Goal: Information Seeking & Learning: Find specific fact

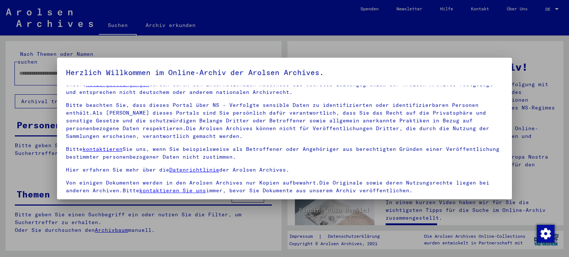
scroll to position [63, 0]
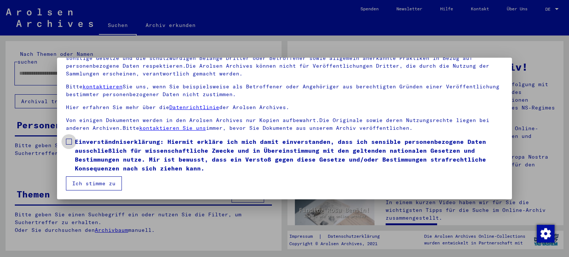
click at [67, 143] on span at bounding box center [69, 142] width 6 height 6
click at [90, 180] on button "Ich stimme zu" at bounding box center [94, 184] width 56 height 14
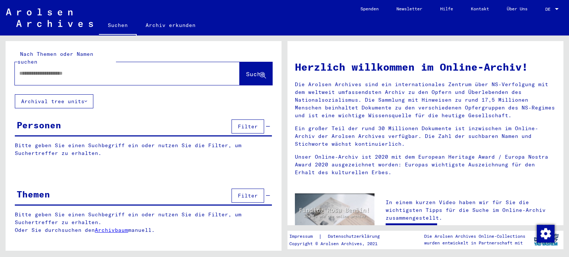
click at [59, 70] on input "text" at bounding box center [118, 74] width 198 height 8
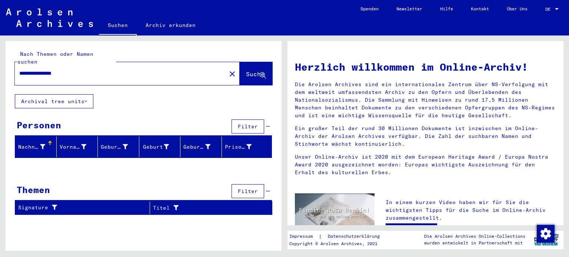
click at [49, 70] on input "**********" at bounding box center [118, 74] width 198 height 8
type input "**********"
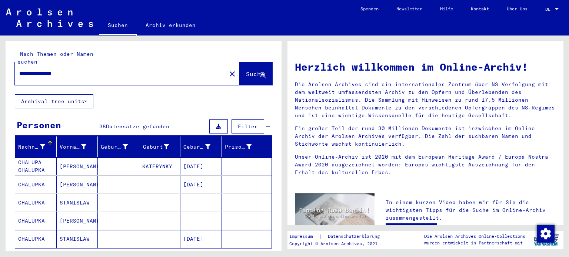
scroll to position [37, 0]
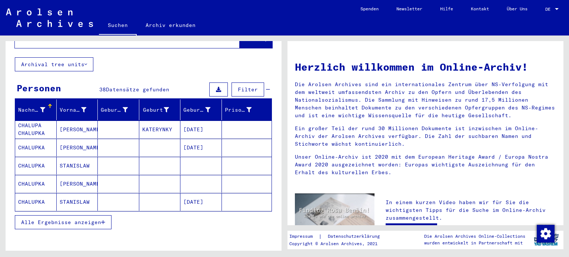
click at [71, 218] on button "Alle Ergebnisse anzeigen" at bounding box center [63, 222] width 97 height 14
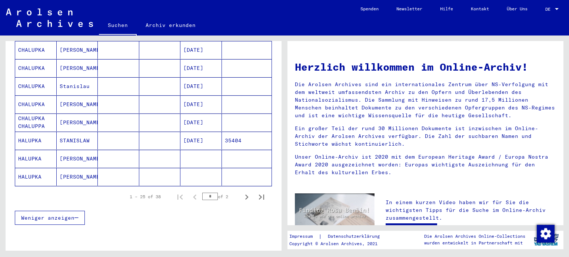
scroll to position [426, 0]
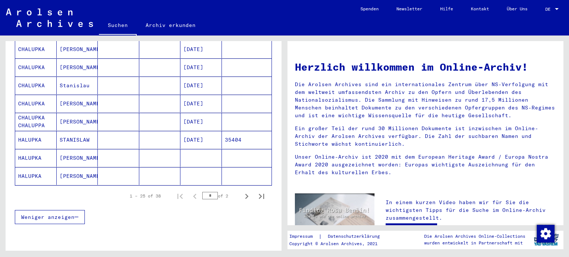
click at [144, 131] on mat-cell at bounding box center [159, 140] width 41 height 18
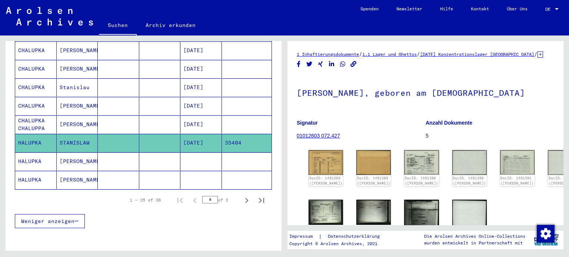
scroll to position [53, 0]
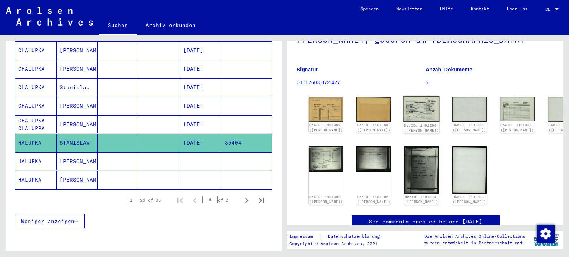
click at [403, 122] on img at bounding box center [421, 109] width 36 height 26
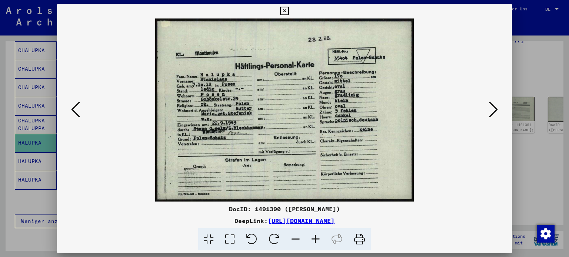
click at [489, 111] on icon at bounding box center [493, 110] width 9 height 18
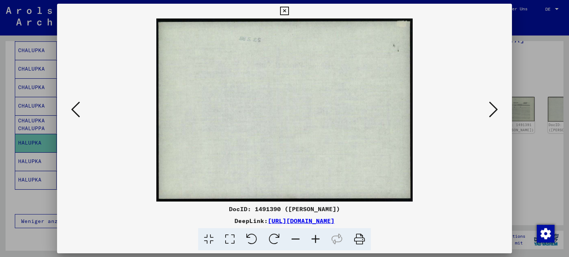
click at [489, 111] on icon at bounding box center [493, 110] width 9 height 18
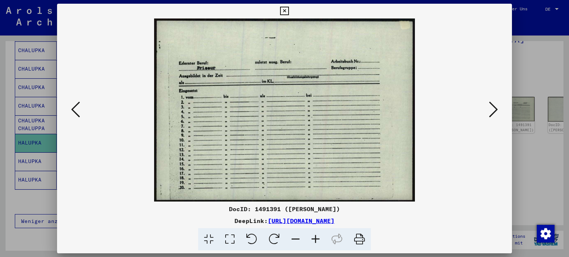
click at [489, 111] on icon at bounding box center [493, 110] width 9 height 18
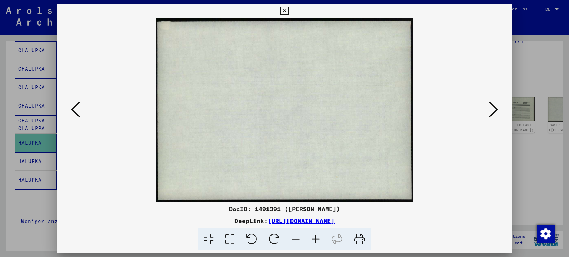
click at [489, 111] on icon at bounding box center [493, 110] width 9 height 18
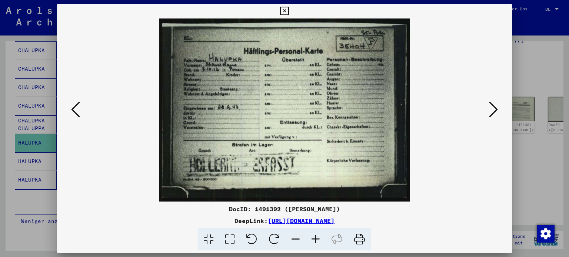
click at [489, 111] on icon at bounding box center [493, 110] width 9 height 18
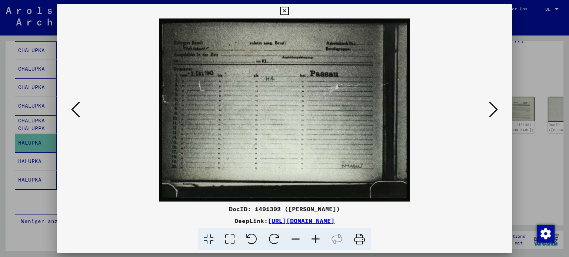
click at [76, 113] on icon at bounding box center [75, 110] width 9 height 18
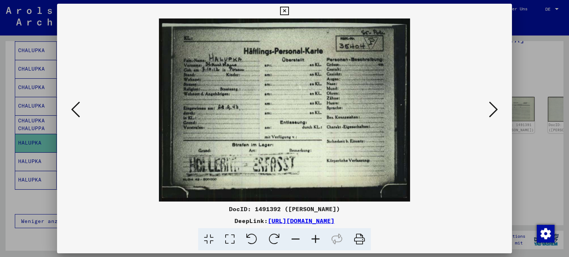
click at [76, 113] on icon at bounding box center [75, 110] width 9 height 18
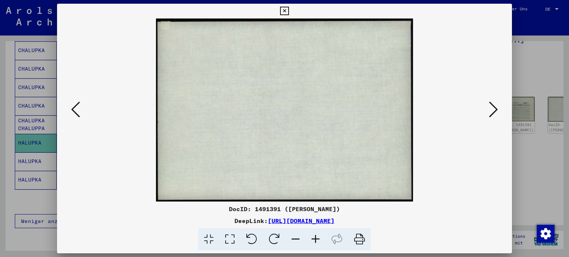
click at [76, 113] on icon at bounding box center [75, 110] width 9 height 18
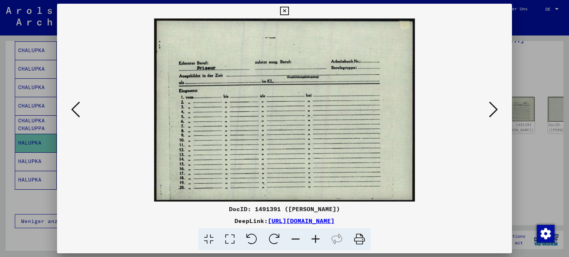
click at [76, 113] on icon at bounding box center [75, 110] width 9 height 18
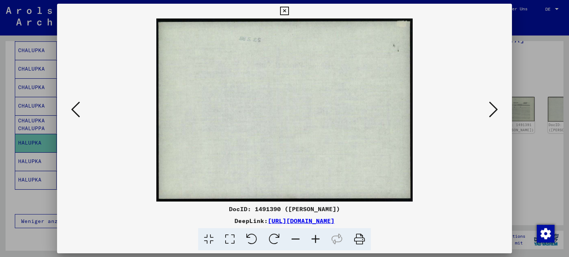
click at [76, 113] on icon at bounding box center [75, 110] width 9 height 18
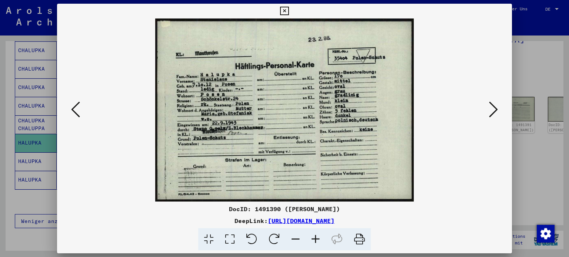
click at [496, 111] on icon at bounding box center [493, 110] width 9 height 18
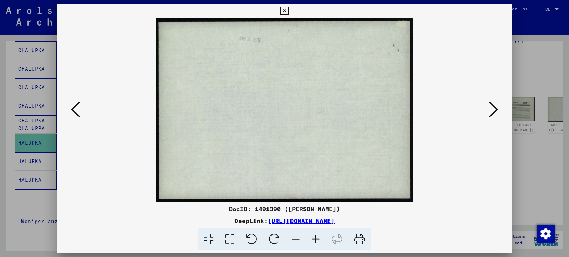
click at [496, 111] on icon at bounding box center [493, 110] width 9 height 18
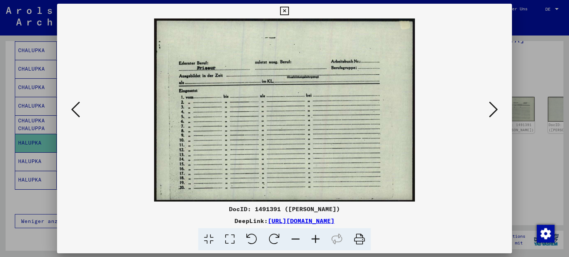
click at [496, 111] on icon at bounding box center [493, 110] width 9 height 18
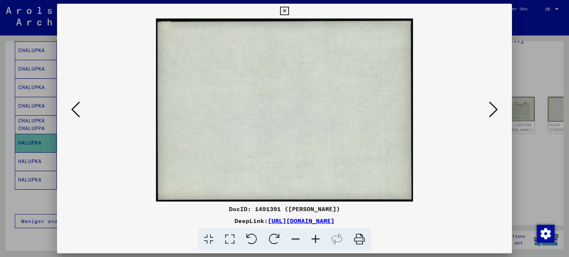
click at [496, 111] on icon at bounding box center [493, 110] width 9 height 18
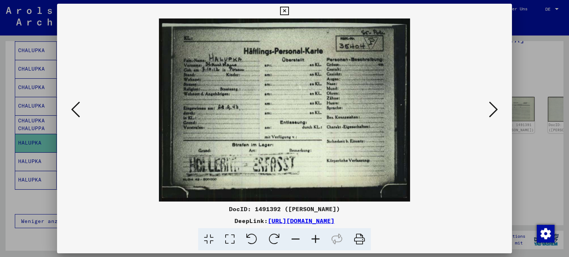
click at [496, 111] on icon at bounding box center [493, 110] width 9 height 18
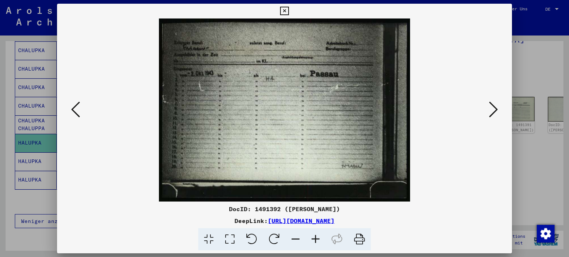
click at [496, 111] on icon at bounding box center [493, 110] width 9 height 18
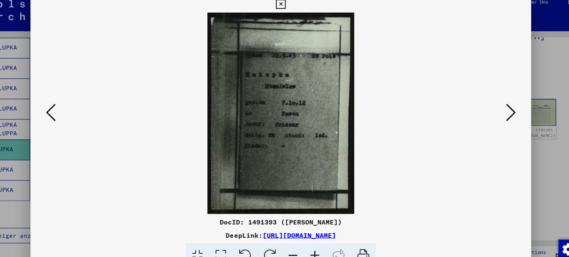
click at [490, 108] on icon at bounding box center [493, 110] width 9 height 18
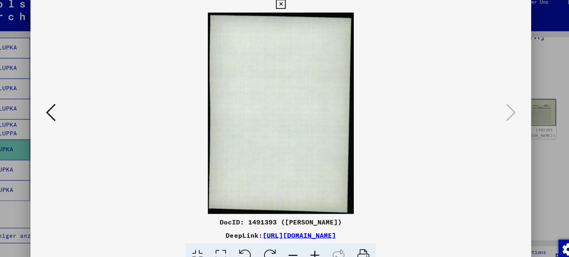
click at [74, 111] on icon at bounding box center [75, 110] width 9 height 18
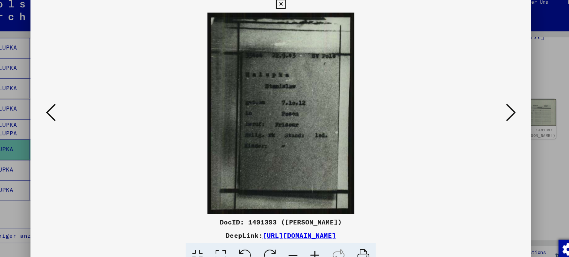
click at [74, 111] on icon at bounding box center [75, 110] width 9 height 18
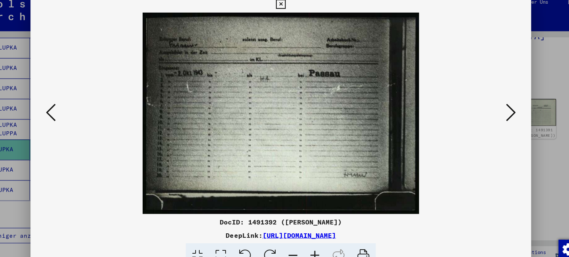
click at [74, 111] on icon at bounding box center [75, 110] width 9 height 18
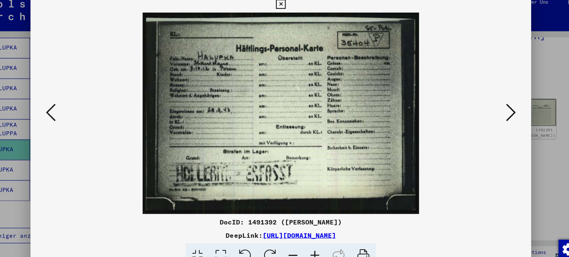
click at [489, 111] on icon at bounding box center [493, 110] width 9 height 18
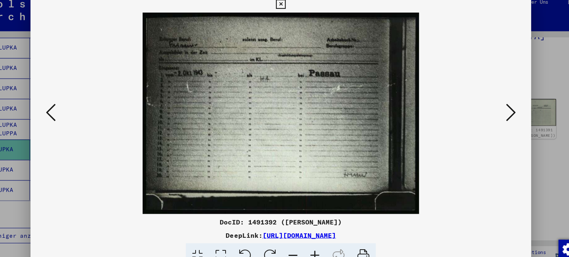
click at [489, 111] on icon at bounding box center [493, 110] width 9 height 18
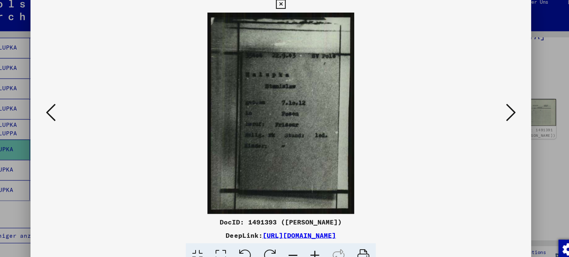
click at [489, 111] on icon at bounding box center [493, 110] width 9 height 18
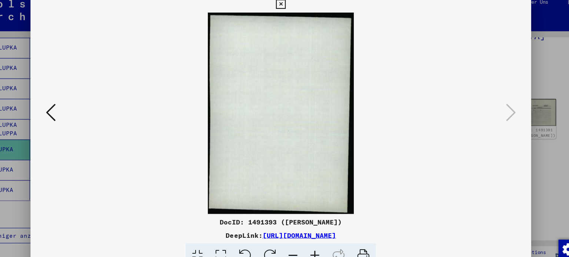
click at [78, 113] on icon at bounding box center [75, 110] width 9 height 18
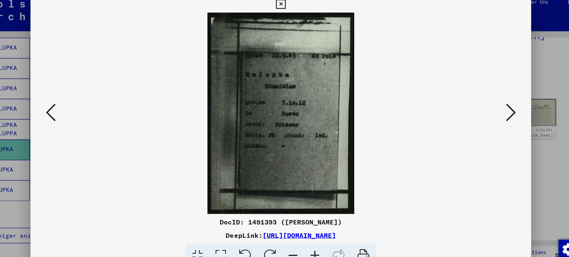
click at [284, 11] on icon at bounding box center [284, 11] width 9 height 9
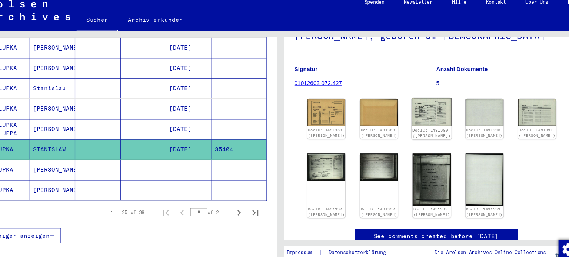
click at [403, 122] on img at bounding box center [421, 109] width 36 height 26
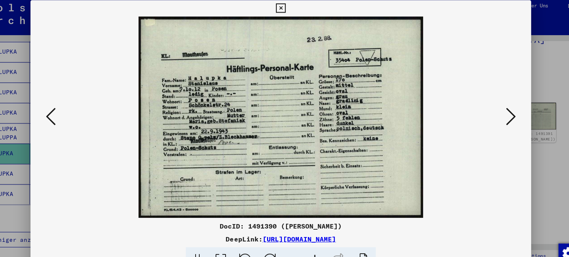
click at [496, 107] on icon at bounding box center [493, 110] width 9 height 18
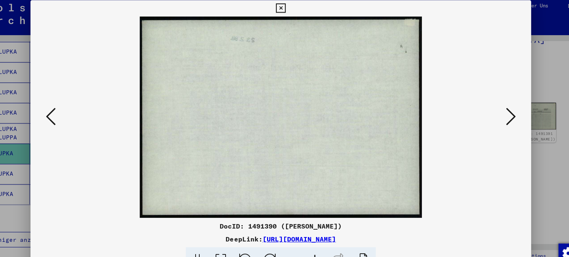
click at [496, 107] on icon at bounding box center [493, 110] width 9 height 18
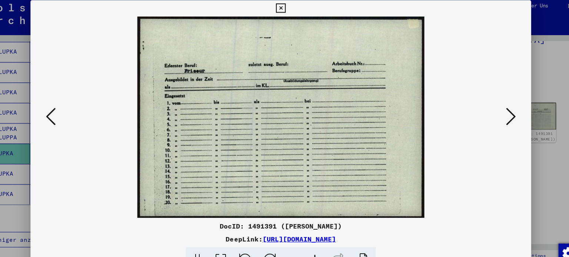
click at [496, 107] on icon at bounding box center [493, 110] width 9 height 18
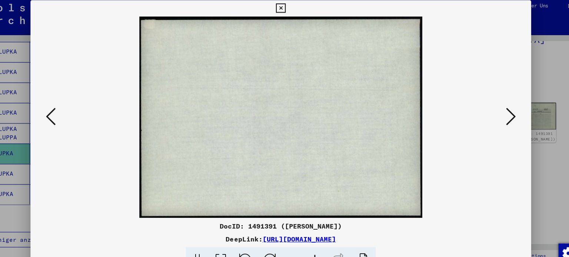
click at [496, 107] on icon at bounding box center [493, 110] width 9 height 18
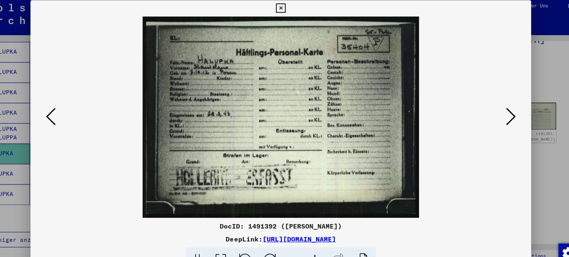
click at [496, 107] on icon at bounding box center [493, 110] width 9 height 18
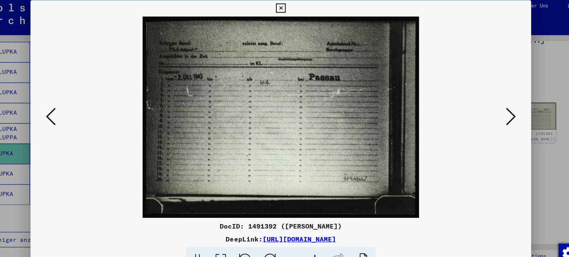
click at [496, 107] on icon at bounding box center [493, 110] width 9 height 18
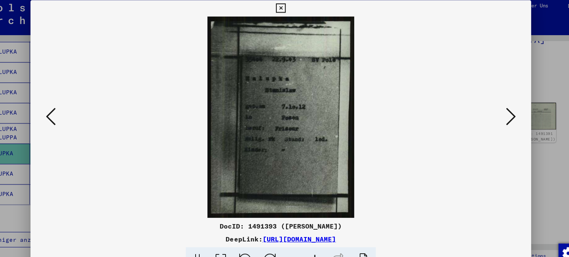
click at [496, 107] on icon at bounding box center [493, 110] width 9 height 18
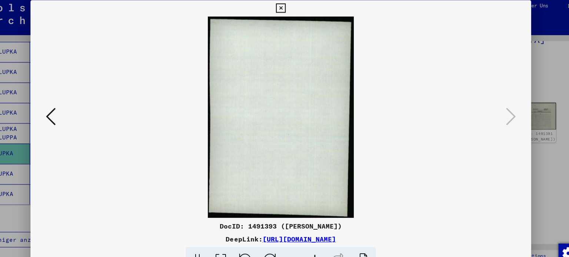
click at [285, 11] on icon at bounding box center [284, 11] width 9 height 9
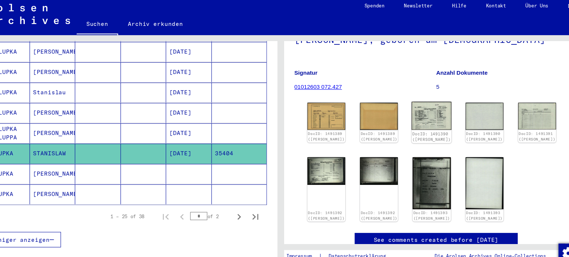
click at [403, 122] on img at bounding box center [421, 109] width 36 height 26
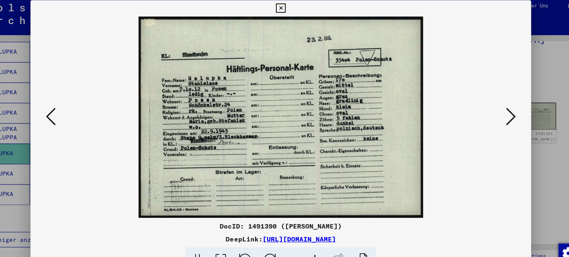
click at [494, 109] on icon at bounding box center [493, 110] width 9 height 18
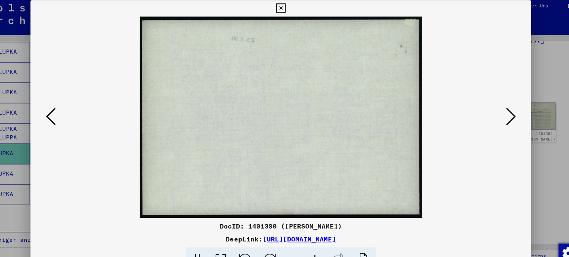
click at [494, 109] on icon at bounding box center [493, 110] width 9 height 18
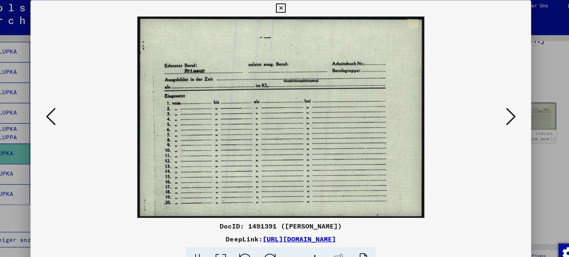
click at [494, 109] on icon at bounding box center [493, 110] width 9 height 18
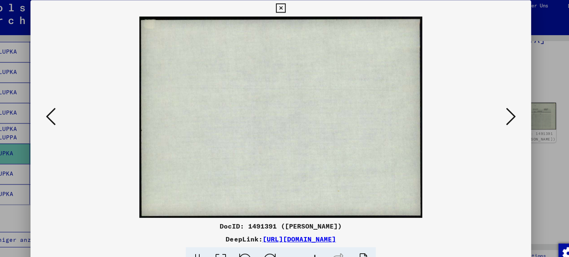
click at [494, 109] on icon at bounding box center [493, 110] width 9 height 18
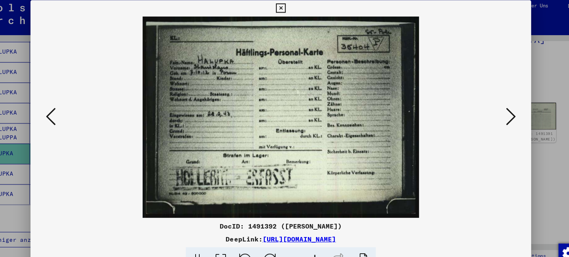
click at [494, 109] on icon at bounding box center [493, 110] width 9 height 18
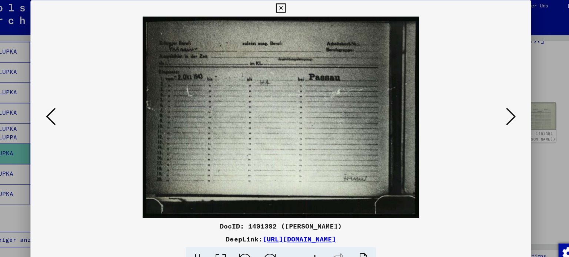
click at [494, 109] on icon at bounding box center [493, 110] width 9 height 18
